Goal: Task Accomplishment & Management: Complete application form

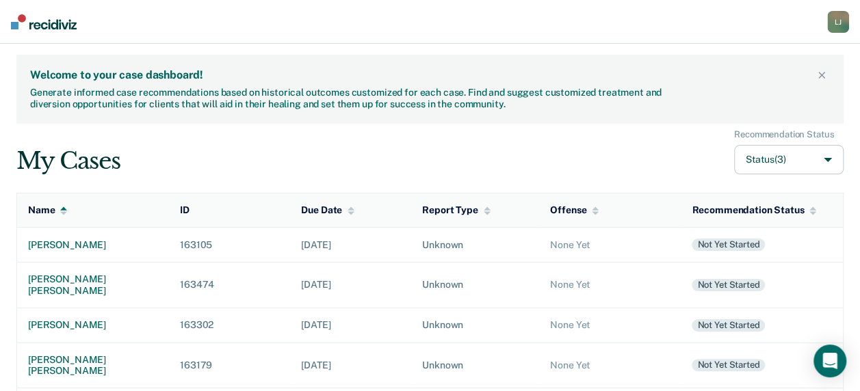
click at [549, 153] on div "My Cases Recommendation Status Status (3)" at bounding box center [429, 152] width 827 height 46
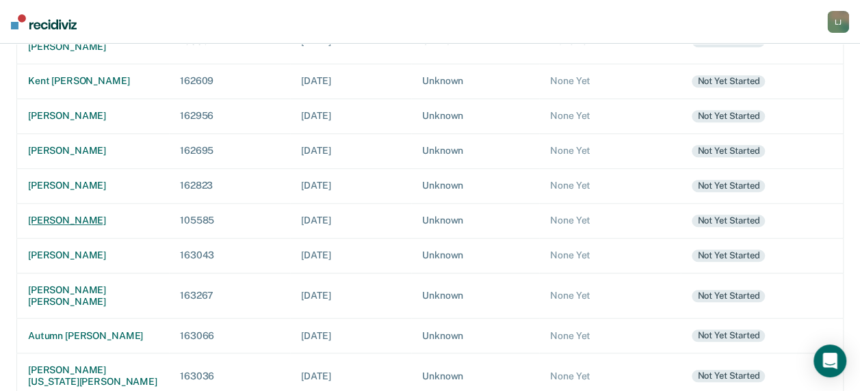
click at [73, 215] on div "[PERSON_NAME]" at bounding box center [93, 221] width 130 height 12
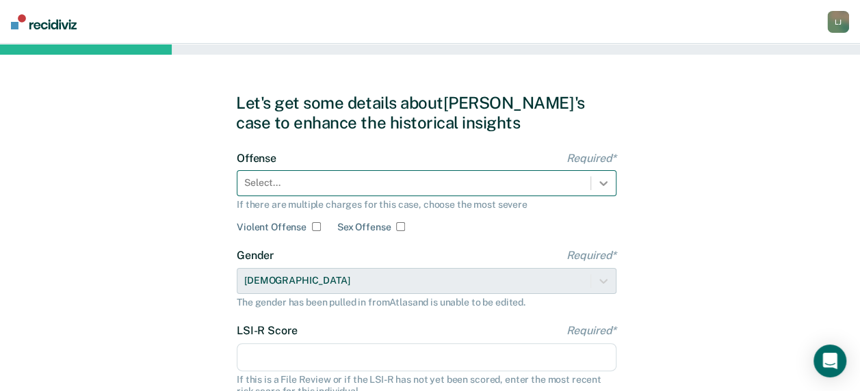
click at [599, 181] on icon at bounding box center [604, 183] width 14 height 14
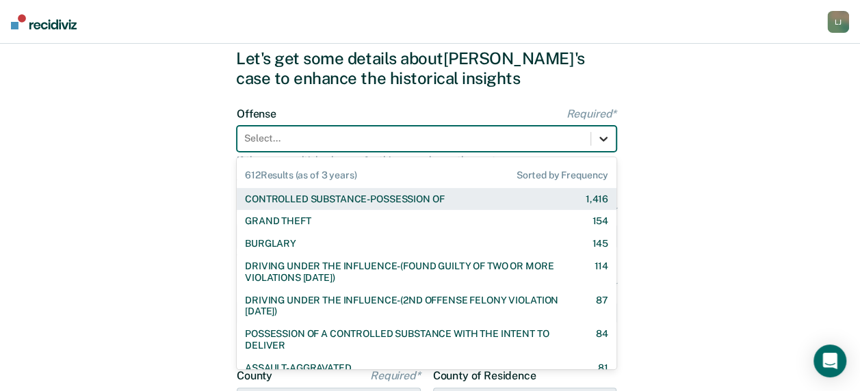
scroll to position [49, 0]
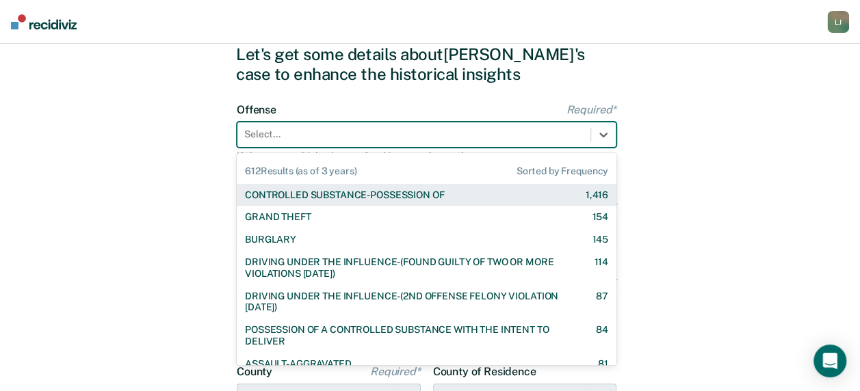
click at [461, 194] on div "CONTROLLED SUBSTANCE-POSSESSION OF 1,416" at bounding box center [426, 195] width 363 height 12
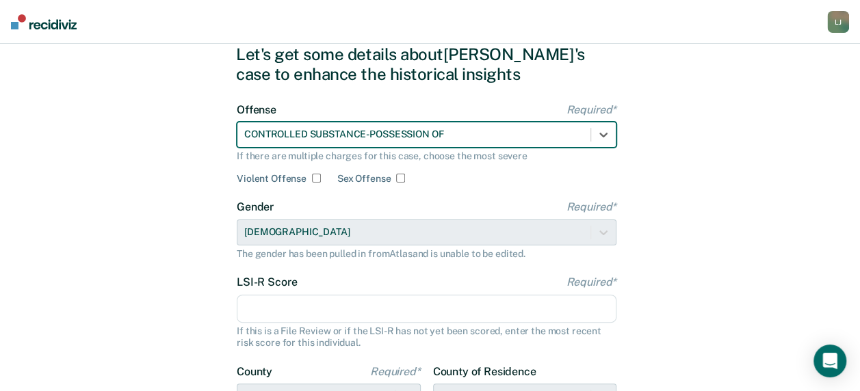
click at [378, 308] on input "LSI-R Score Required*" at bounding box center [427, 309] width 380 height 29
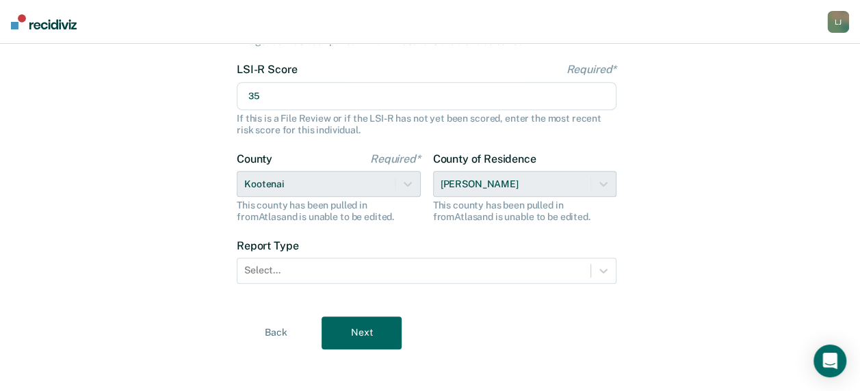
scroll to position [268, 0]
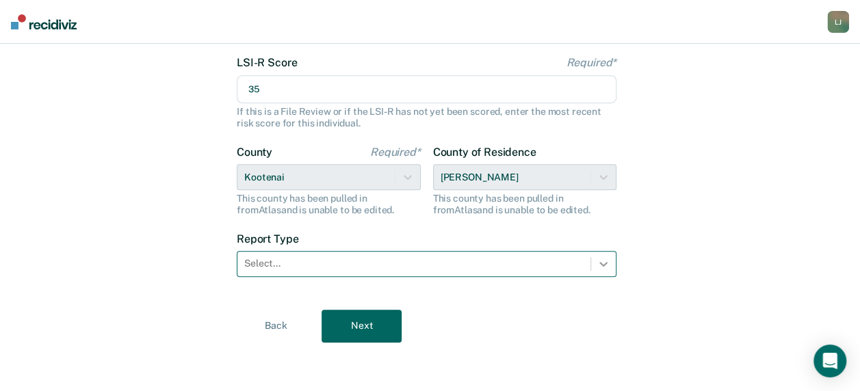
type input "35"
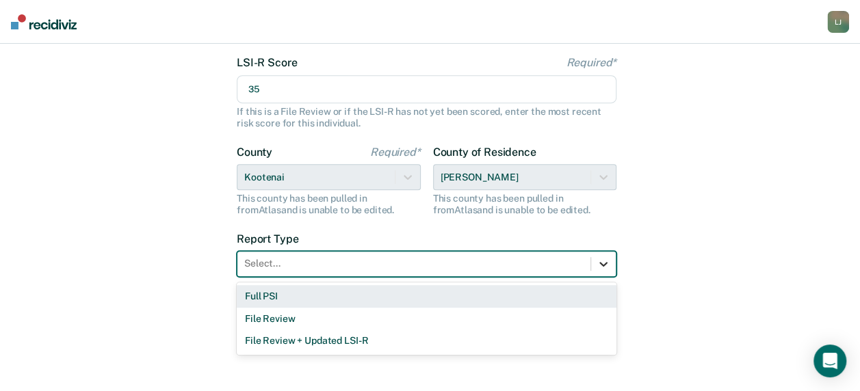
click at [601, 260] on icon at bounding box center [604, 264] width 14 height 14
click at [354, 295] on div "Full PSI" at bounding box center [427, 296] width 380 height 23
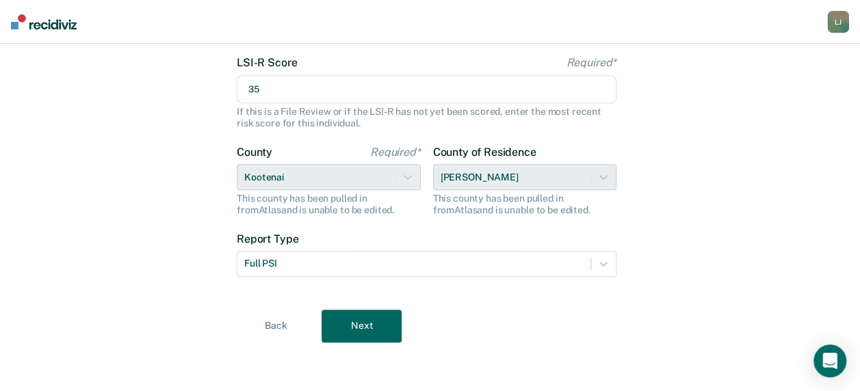
click at [376, 322] on button "Next" at bounding box center [362, 326] width 80 height 33
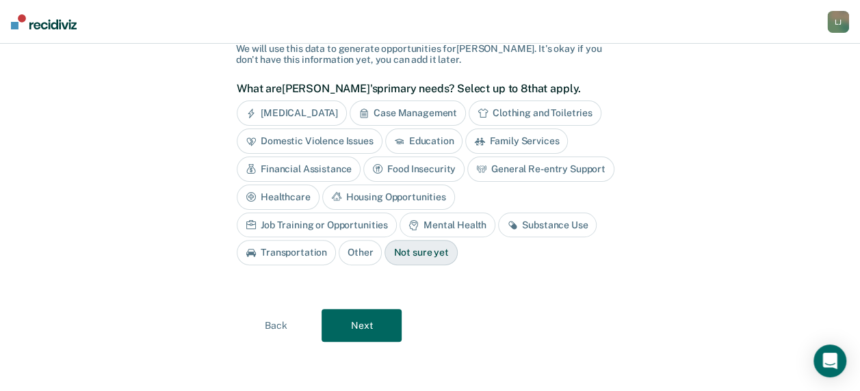
scroll to position [95, 0]
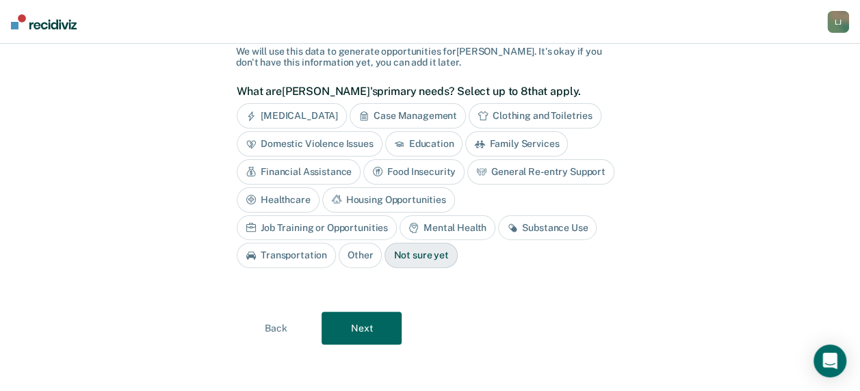
click at [384, 254] on div "Not sure yet" at bounding box center [420, 255] width 73 height 25
click at [353, 319] on button "Next" at bounding box center [362, 328] width 80 height 33
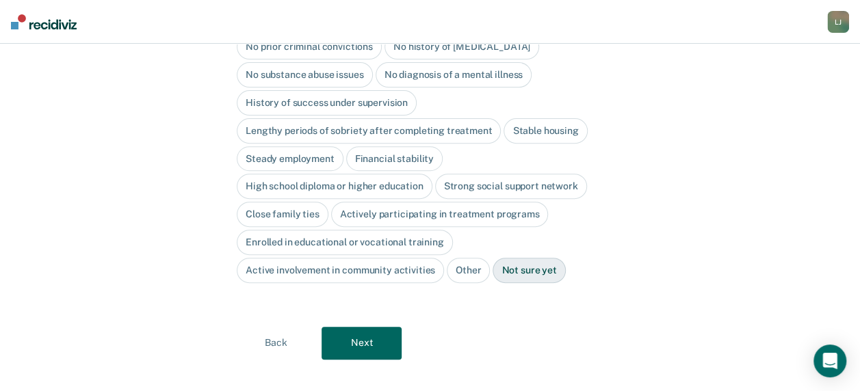
click at [354, 327] on button "Next" at bounding box center [362, 343] width 80 height 33
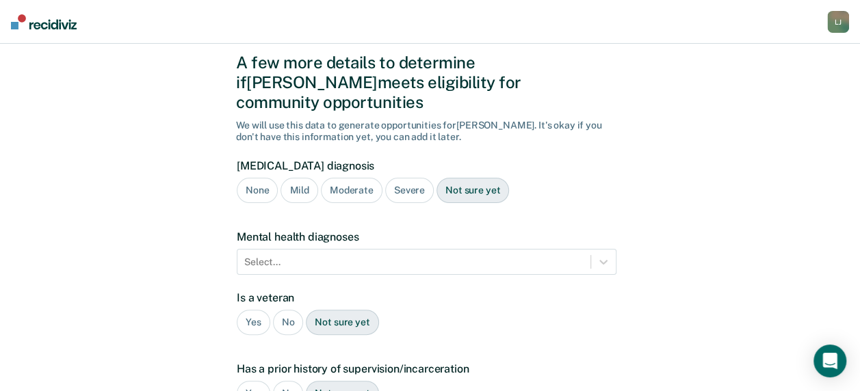
scroll to position [38, 0]
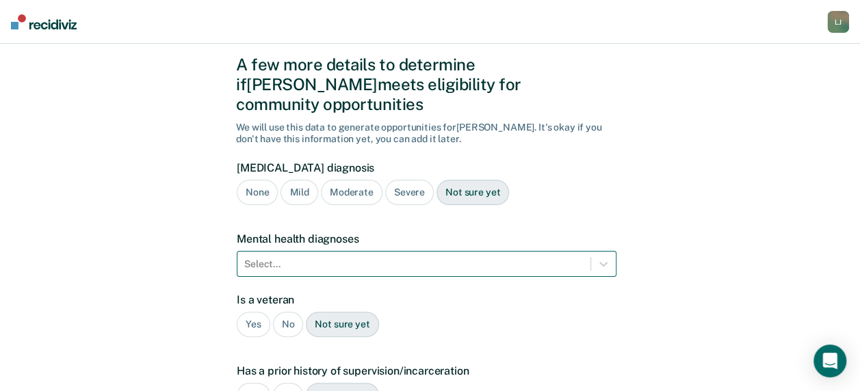
click at [343, 251] on div "Select..." at bounding box center [427, 264] width 380 height 26
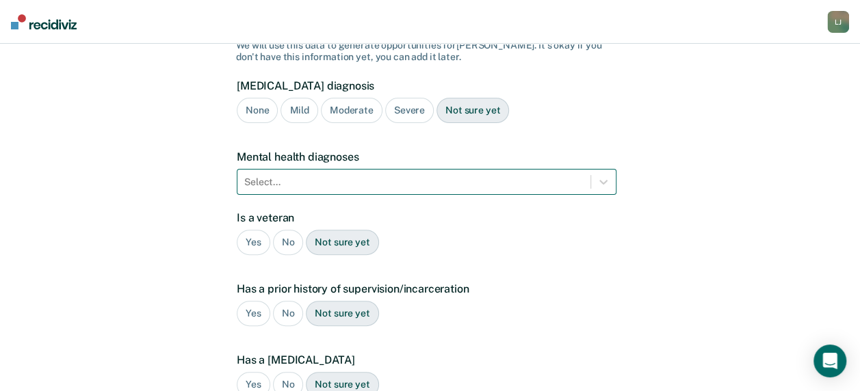
click at [364, 175] on div at bounding box center [413, 182] width 339 height 14
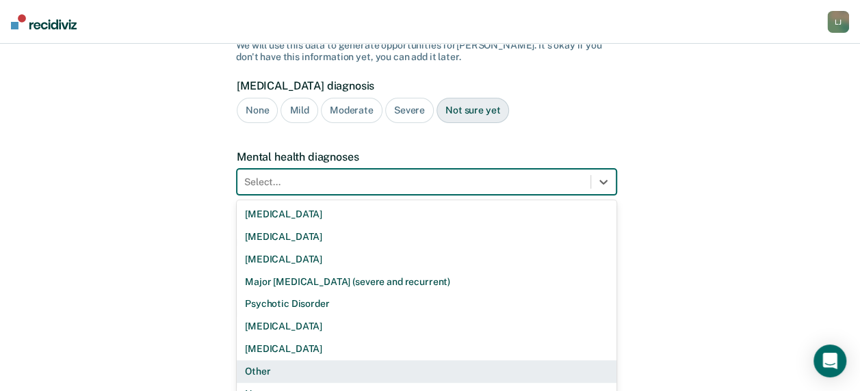
click at [286, 361] on div "Other" at bounding box center [427, 372] width 380 height 23
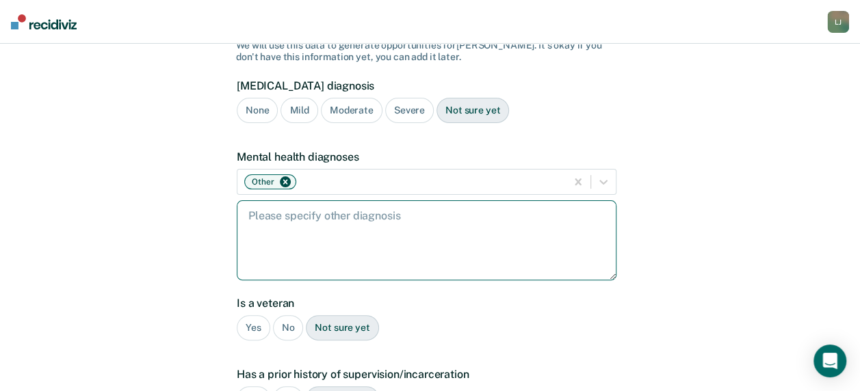
click at [341, 204] on textarea at bounding box center [427, 240] width 380 height 80
type textarea "[MEDICAL_DATA] and anxiety"
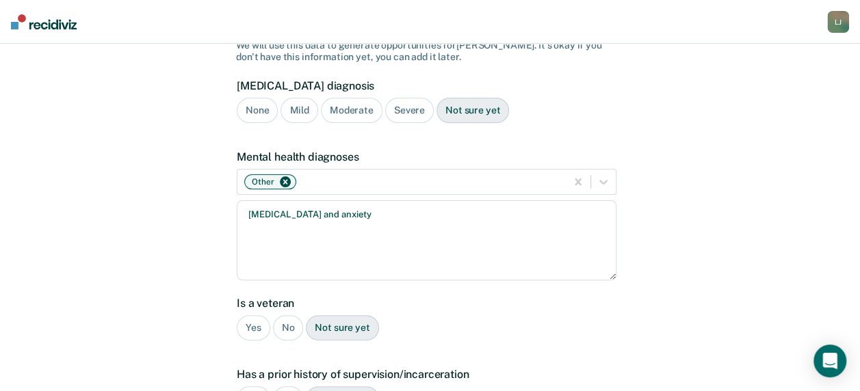
click at [286, 315] on div "No" at bounding box center [288, 327] width 31 height 25
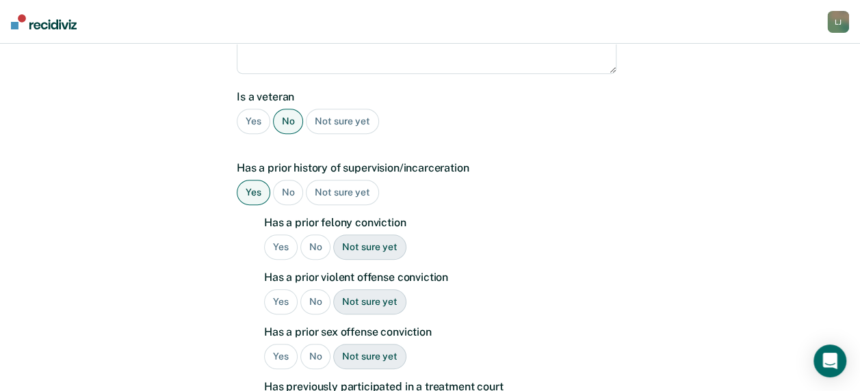
scroll to position [331, 0]
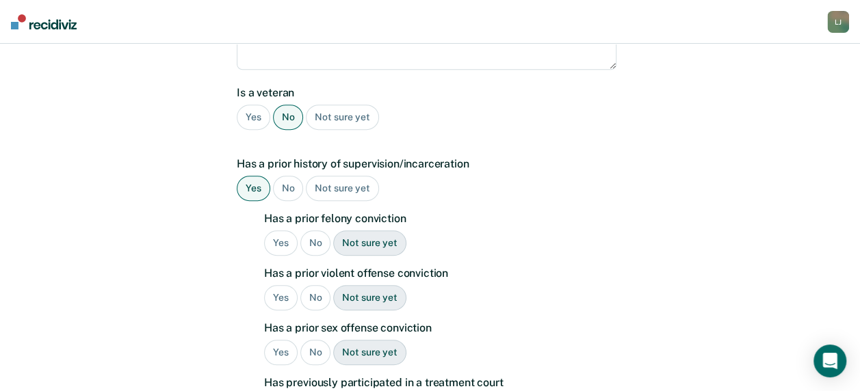
click at [278, 231] on div "Yes" at bounding box center [281, 243] width 34 height 25
click at [309, 285] on div "No" at bounding box center [315, 297] width 31 height 25
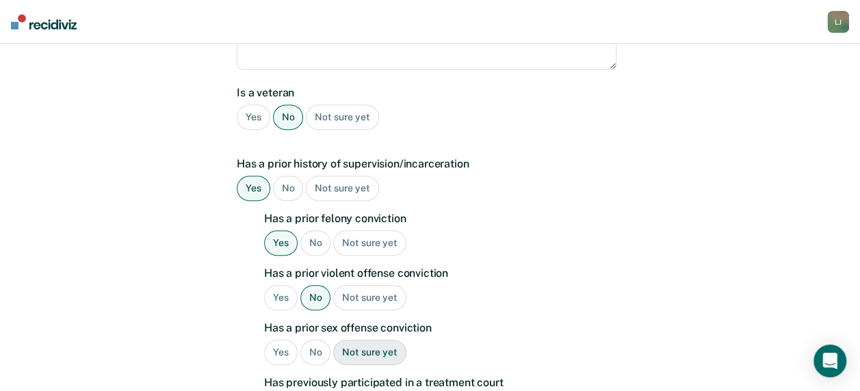
click at [309, 340] on div "No" at bounding box center [315, 352] width 31 height 25
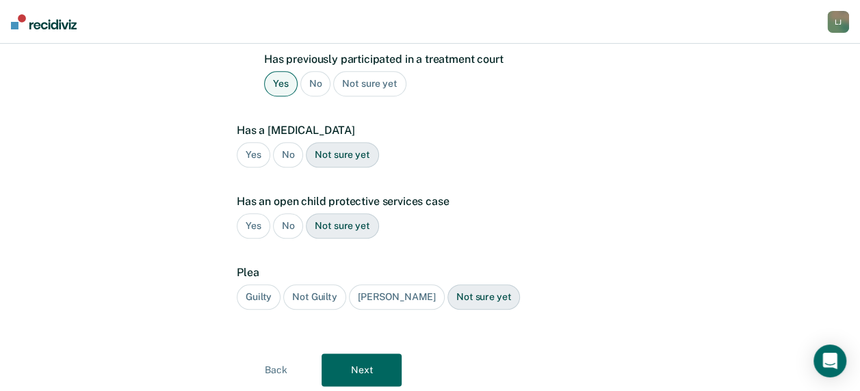
scroll to position [651, 0]
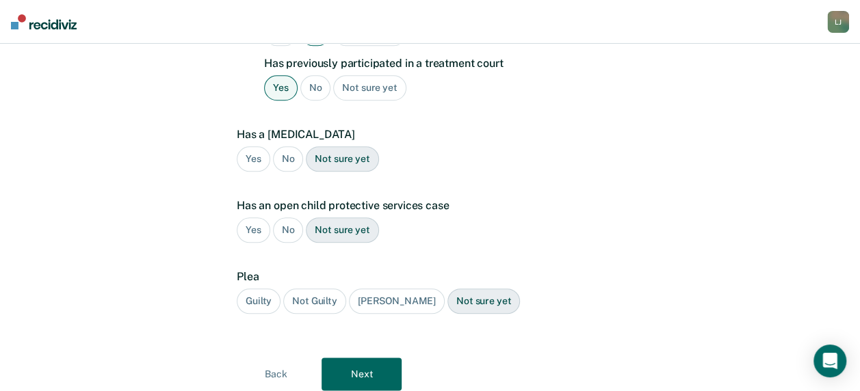
click at [286, 146] on div "No" at bounding box center [288, 158] width 31 height 25
click at [284, 218] on div "No" at bounding box center [288, 230] width 31 height 25
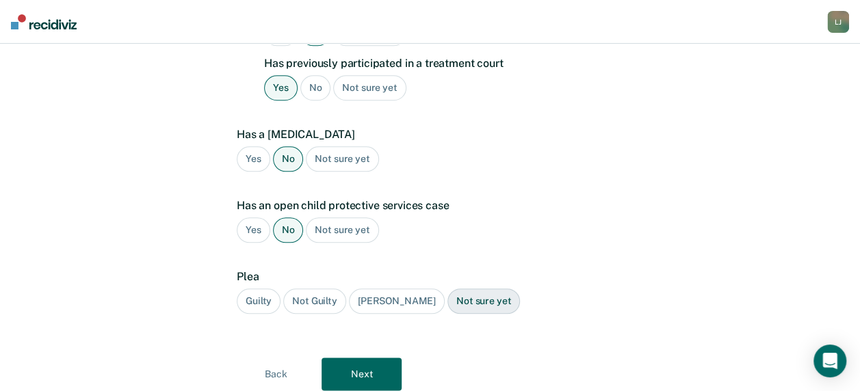
click at [259, 289] on div "Guilty" at bounding box center [259, 301] width 44 height 25
click at [369, 358] on button "Next" at bounding box center [362, 374] width 80 height 33
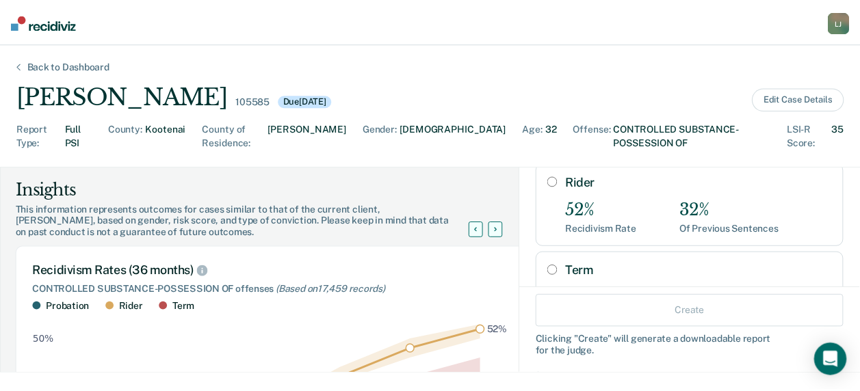
scroll to position [163, 0]
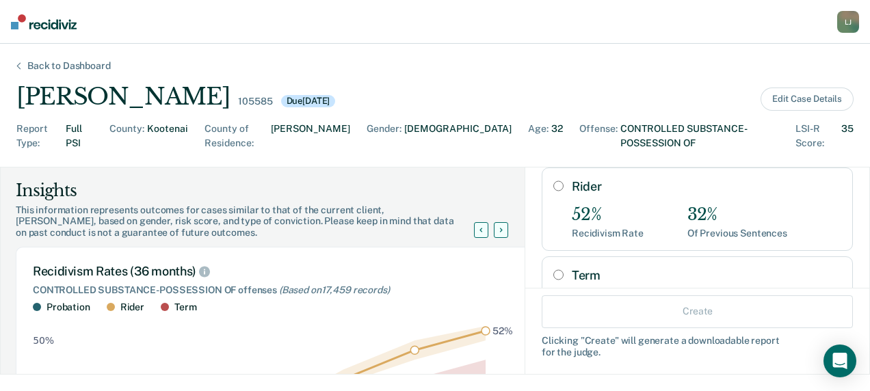
click at [553, 181] on input "Rider" at bounding box center [558, 186] width 10 height 11
radio input "true"
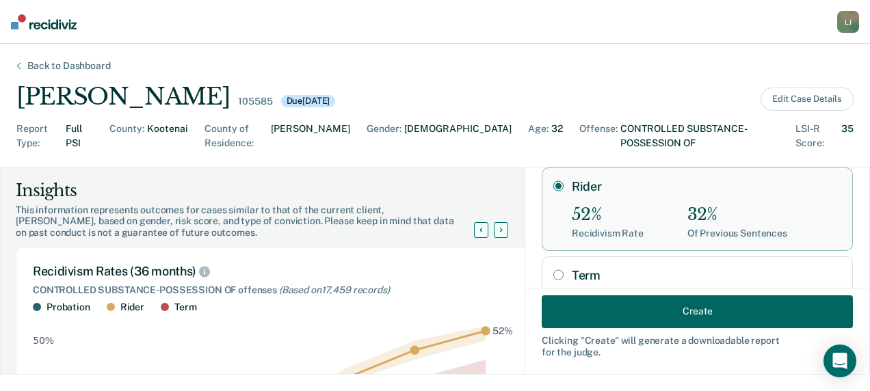
click at [691, 311] on button "Create" at bounding box center [697, 311] width 311 height 33
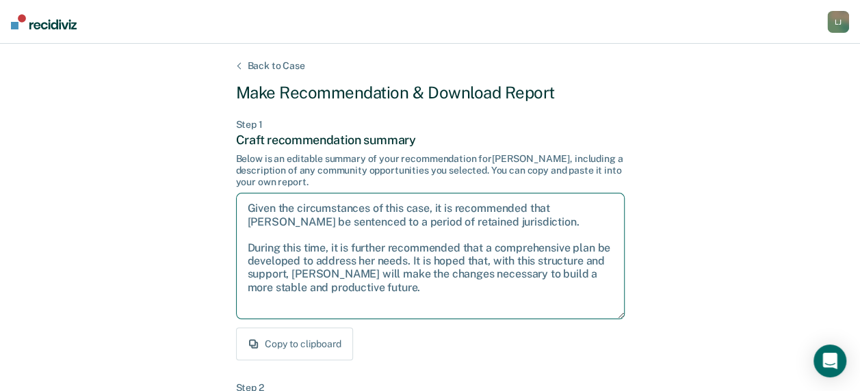
drag, startPoint x: 505, startPoint y: 222, endPoint x: 238, endPoint y: 196, distance: 268.1
click at [238, 196] on textarea "Given the circumstances of this case, it is recommended that [PERSON_NAME] be s…" at bounding box center [430, 256] width 389 height 127
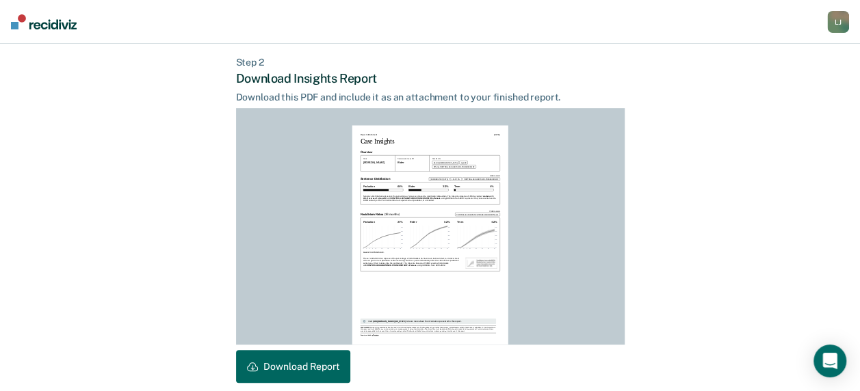
scroll to position [389, 0]
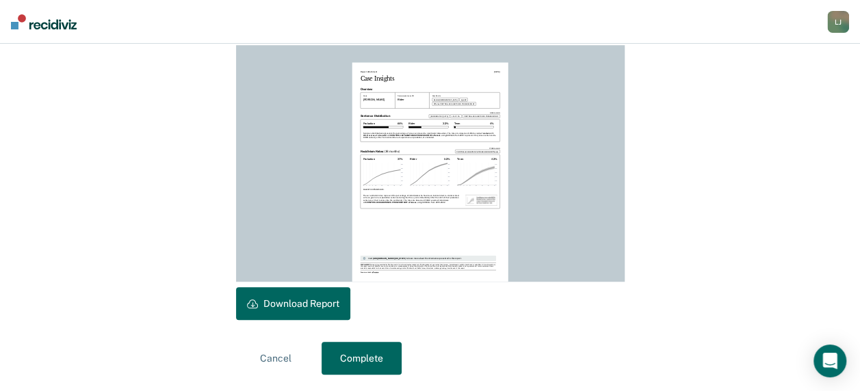
click at [328, 304] on button "Download Report" at bounding box center [293, 303] width 114 height 33
click at [364, 356] on button "Complete" at bounding box center [362, 358] width 80 height 33
